Goal: Ask a question

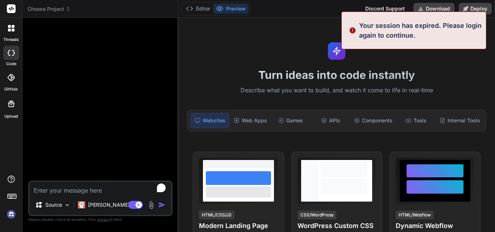
type textarea "x"
click at [93, 192] on textarea "To enrich screen reader interactions, please activate Accessibility in Grammarl…" at bounding box center [100, 188] width 142 height 13
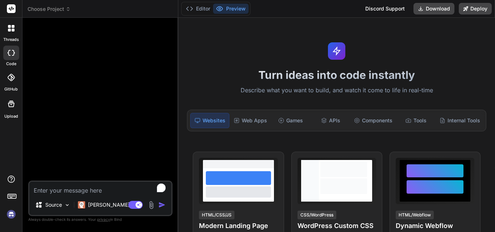
type textarea "h"
type textarea "x"
type textarea "hi"
type textarea "x"
type textarea "hi"
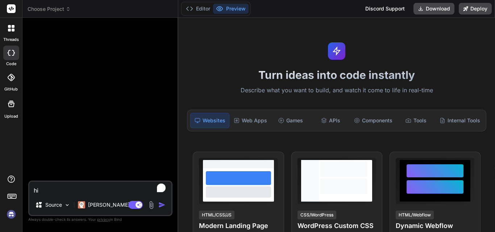
click at [165, 206] on img "button" at bounding box center [161, 205] width 7 height 7
type textarea "x"
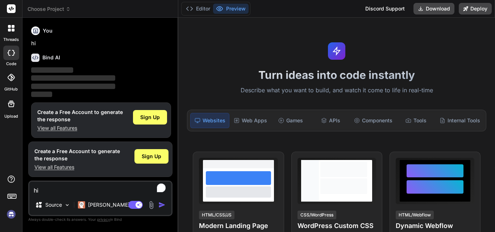
scroll to position [4, 0]
